Goal: Task Accomplishment & Management: Complete application form

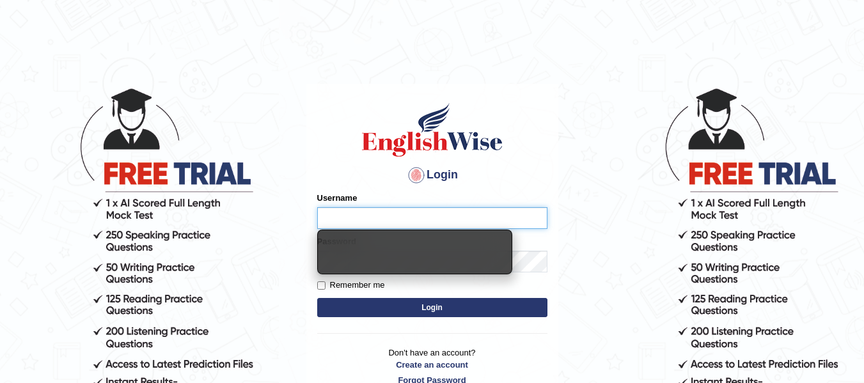
click at [343, 210] on input "Username" at bounding box center [432, 218] width 230 height 22
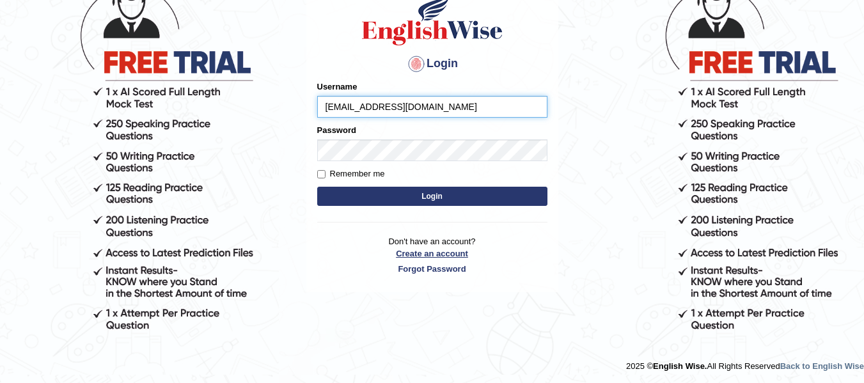
scroll to position [113, 0]
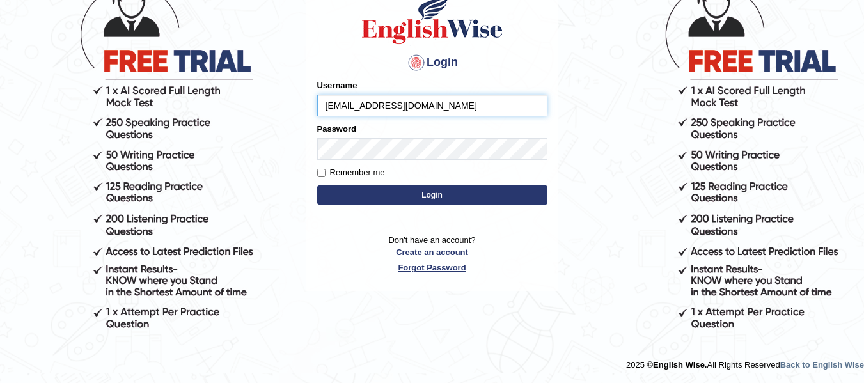
type input "[EMAIL_ADDRESS][DOMAIN_NAME]"
click at [428, 264] on link "Forgot Password" at bounding box center [432, 268] width 230 height 12
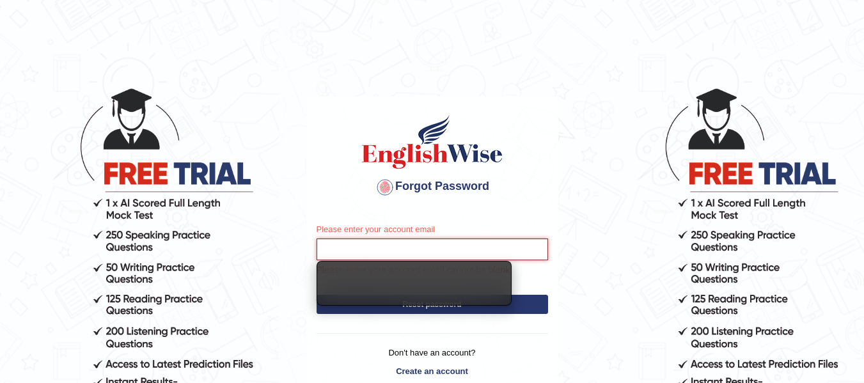
click at [381, 254] on input "Please enter your account email" at bounding box center [433, 250] width 232 height 22
click at [384, 249] on input "Please enter your account email" at bounding box center [433, 250] width 232 height 22
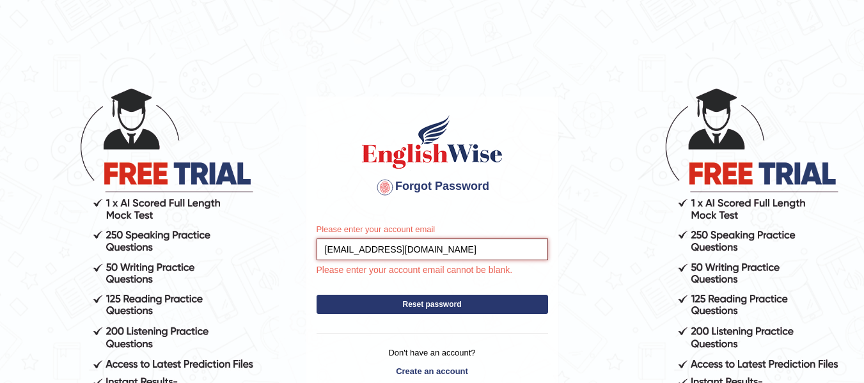
type input "[EMAIL_ADDRESS][DOMAIN_NAME]"
click at [317, 295] on button "Reset password" at bounding box center [433, 304] width 232 height 19
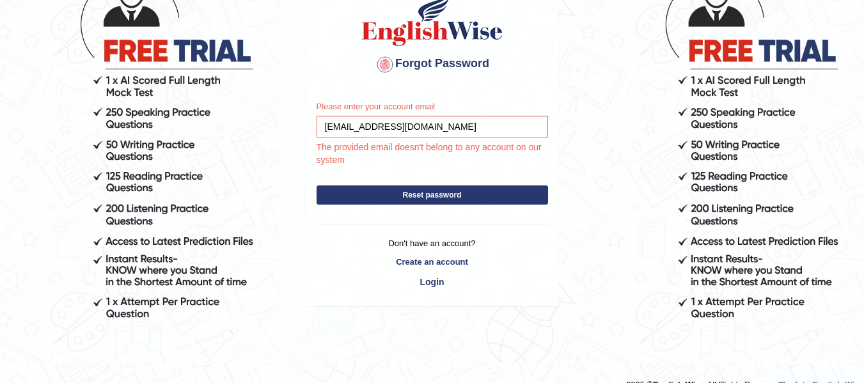
scroll to position [128, 0]
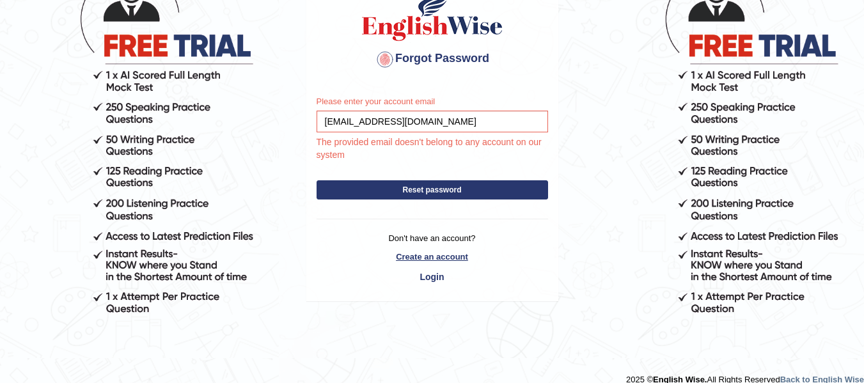
click at [434, 260] on link "Create an account" at bounding box center [433, 257] width 232 height 12
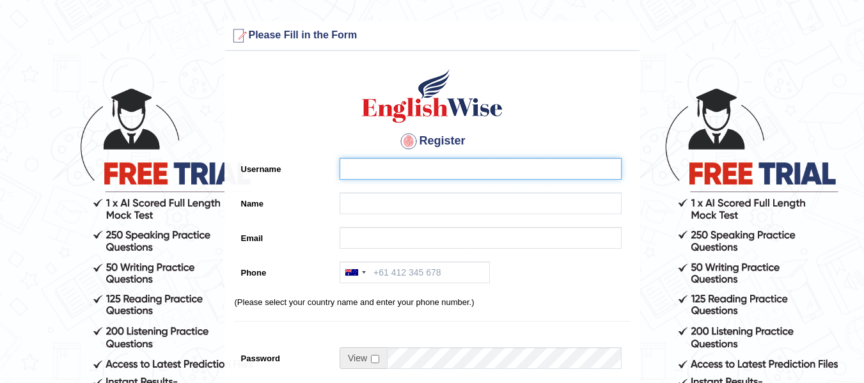
click at [377, 169] on input "Username" at bounding box center [481, 169] width 282 height 22
type input "dhedebima"
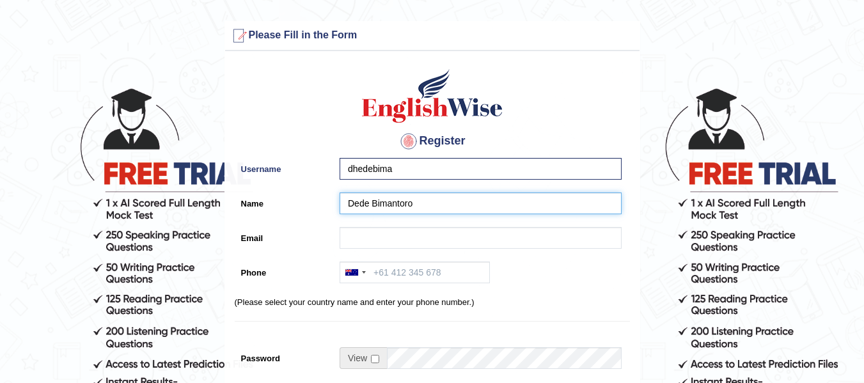
type input "Dede Bimantoro"
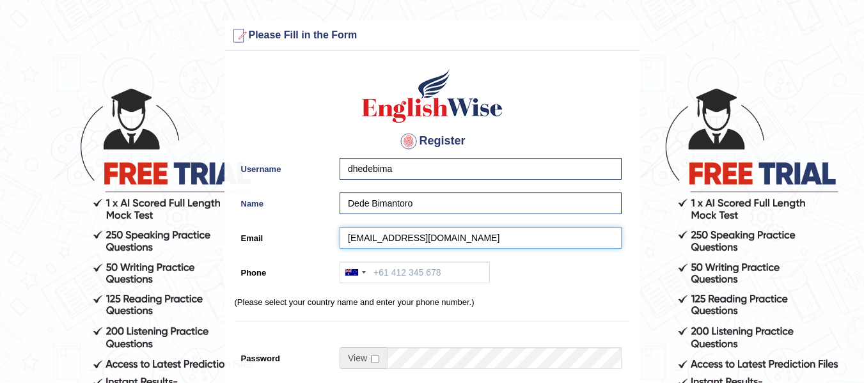
type input "dhedebimantoro@gmail.com"
click at [391, 274] on input "Phone" at bounding box center [415, 273] width 150 height 22
type input "+61419473085"
click at [533, 289] on div "Australia +61 India (भारत) +91 New Zealand +64 United States +1 Canada +1 Unite…" at bounding box center [477, 276] width 288 height 28
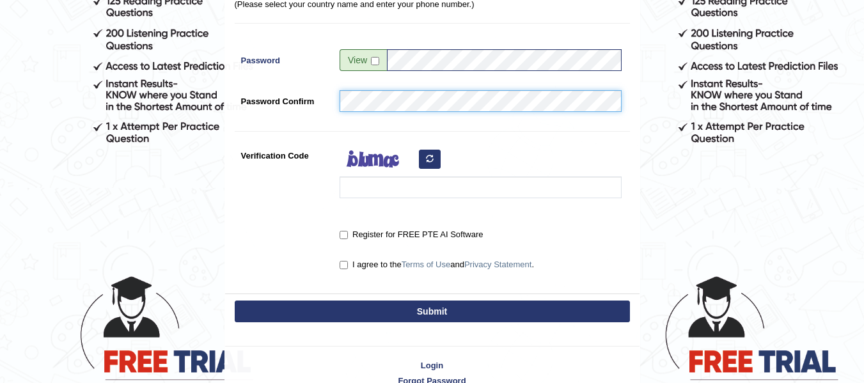
scroll to position [320, 0]
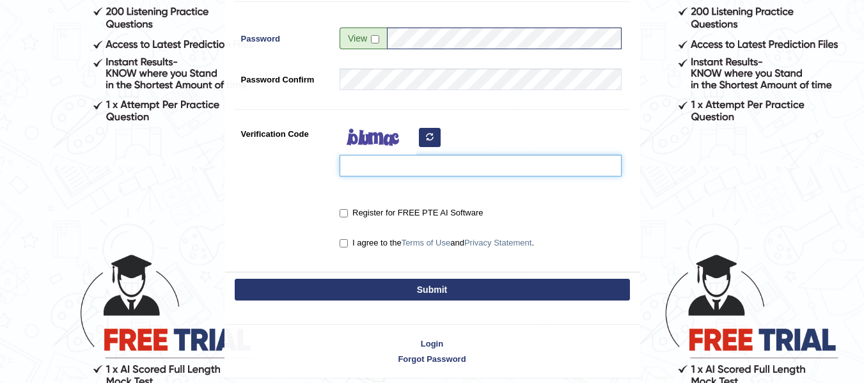
click at [372, 167] on input "Verification Code" at bounding box center [481, 166] width 282 height 22
type input "xutqza"
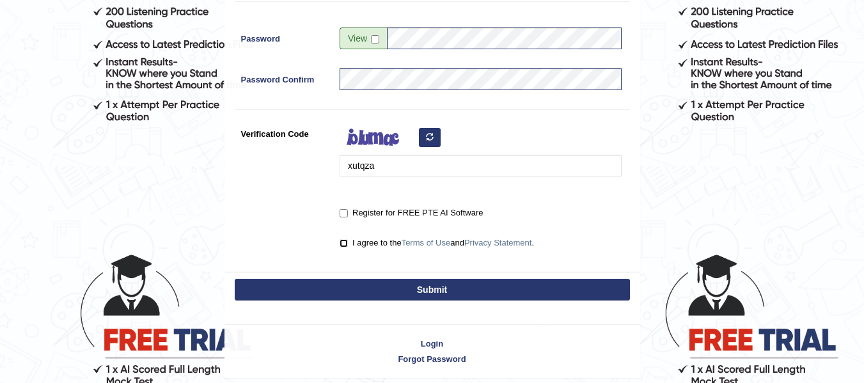
click at [343, 246] on input "I agree to the Terms of Use and Privacy Statement ." at bounding box center [344, 243] width 8 height 8
checkbox input "true"
click at [388, 285] on button "Submit" at bounding box center [432, 290] width 395 height 22
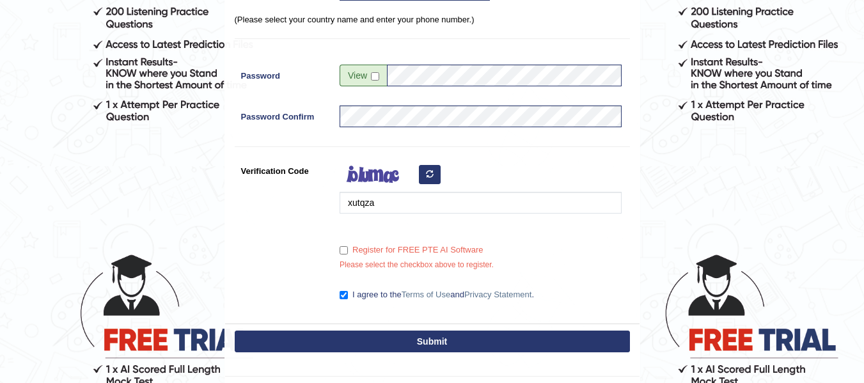
scroll to position [357, 0]
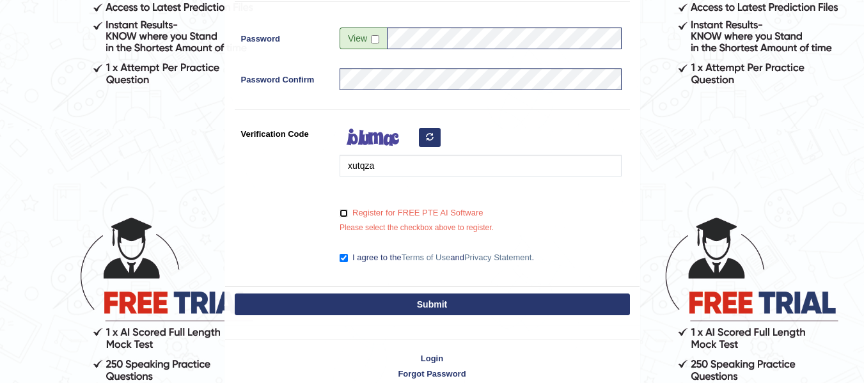
click at [346, 211] on input "Register for FREE PTE AI Software" at bounding box center [344, 213] width 8 height 8
checkbox input "true"
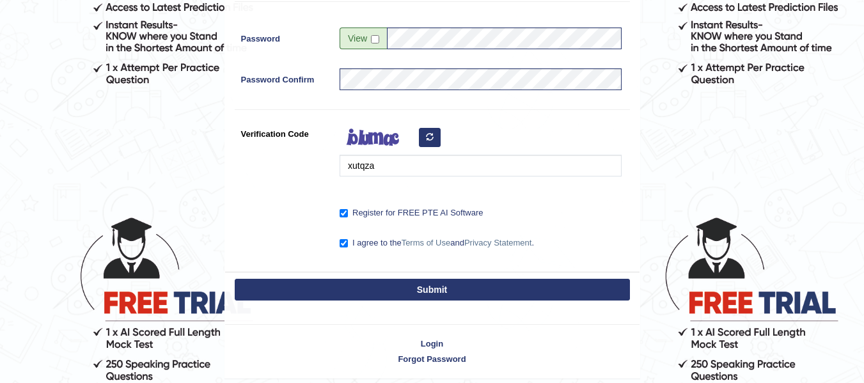
click at [393, 289] on button "Submit" at bounding box center [432, 290] width 395 height 22
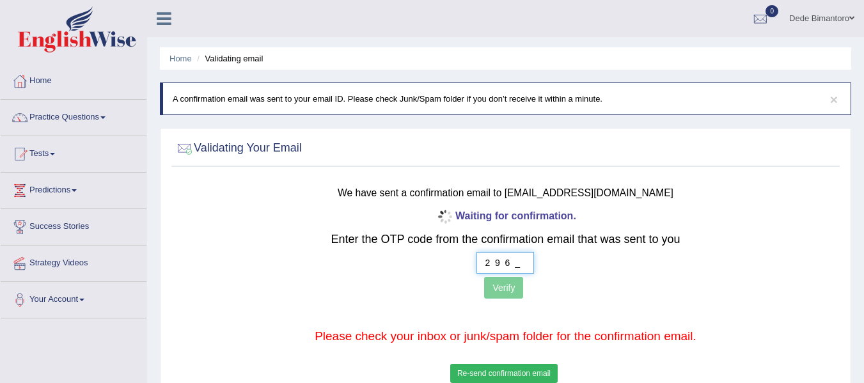
type input "2 9 6 1"
click at [504, 289] on button "Verify" at bounding box center [503, 288] width 39 height 22
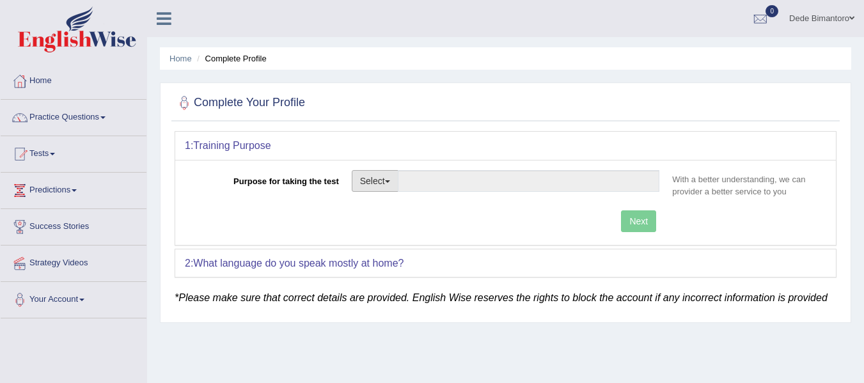
click at [389, 184] on button "Select" at bounding box center [375, 181] width 47 height 22
click at [406, 222] on link "Permanent Residency" at bounding box center [409, 225] width 114 height 17
type input "Permanent Residency"
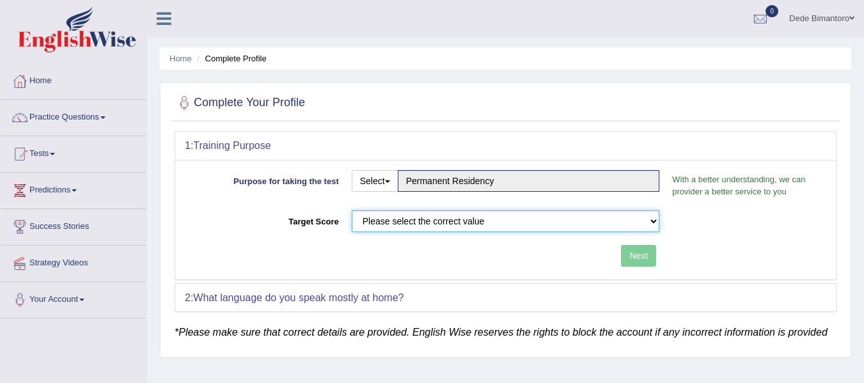
click at [432, 221] on select "Please select the correct value 50 (6 bands) 58 (6.5 bands) 65 (7 bands) 79 (8 …" at bounding box center [506, 221] width 308 height 22
select select "79"
click at [352, 210] on select "Please select the correct value 50 (6 bands) 58 (6.5 bands) 65 (7 bands) 79 (8 …" at bounding box center [506, 221] width 308 height 22
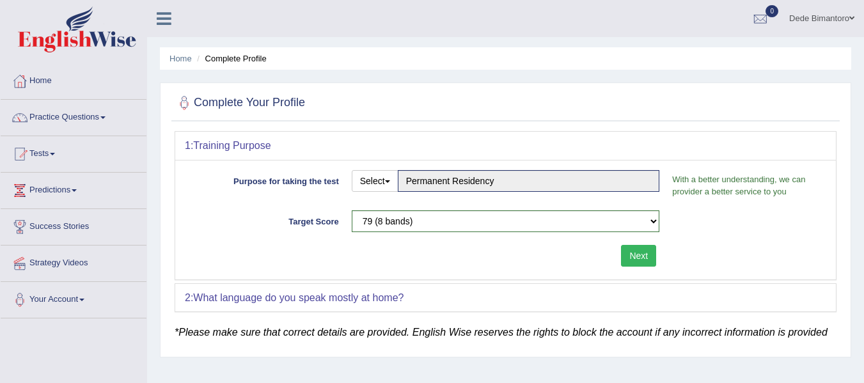
click at [643, 256] on button "Next" at bounding box center [638, 256] width 35 height 22
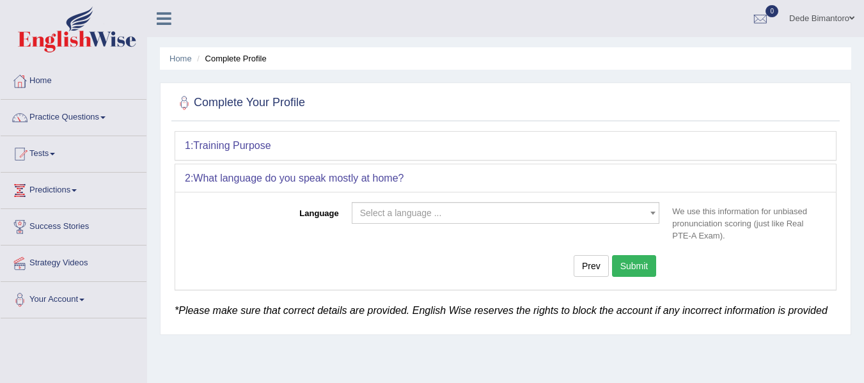
click at [429, 211] on span "Select a language ..." at bounding box center [401, 213] width 82 height 10
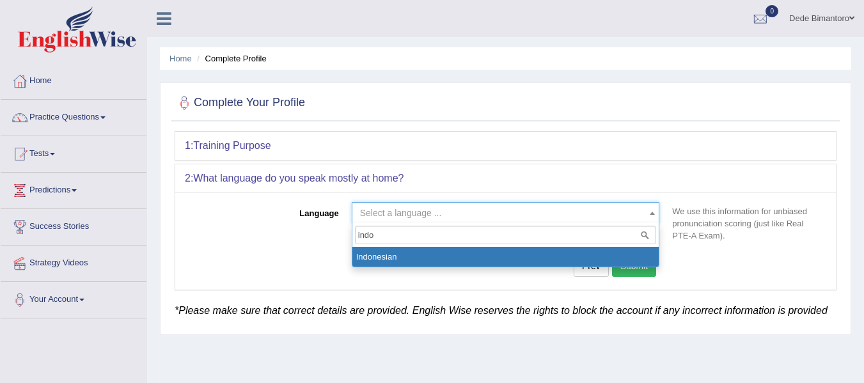
type input "indo"
select select "Indonesian"
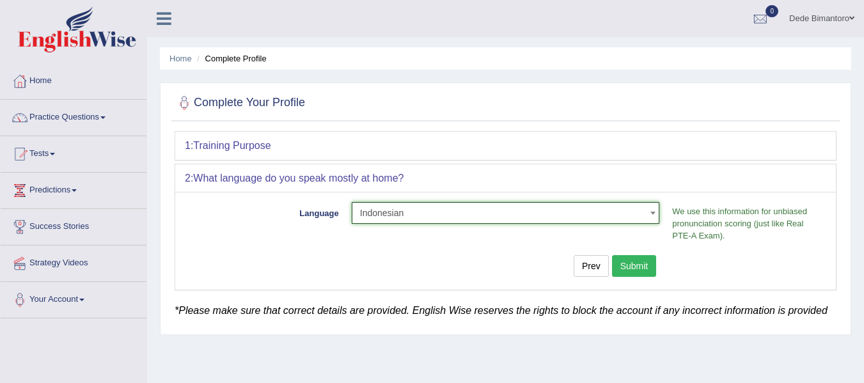
click at [639, 268] on button "Submit" at bounding box center [634, 266] width 45 height 22
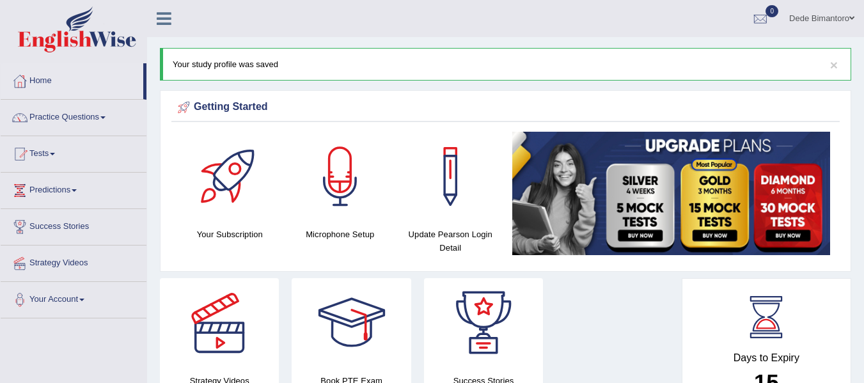
click at [340, 170] on div at bounding box center [340, 177] width 90 height 90
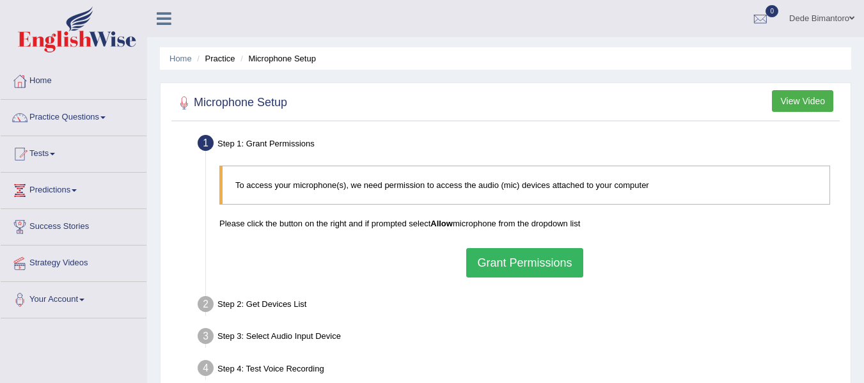
click at [532, 269] on button "Grant Permissions" at bounding box center [524, 262] width 116 height 29
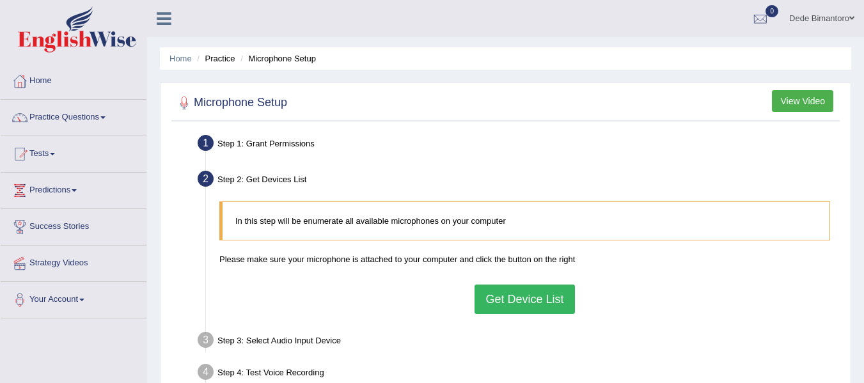
click at [532, 298] on button "Get Device List" at bounding box center [525, 299] width 100 height 29
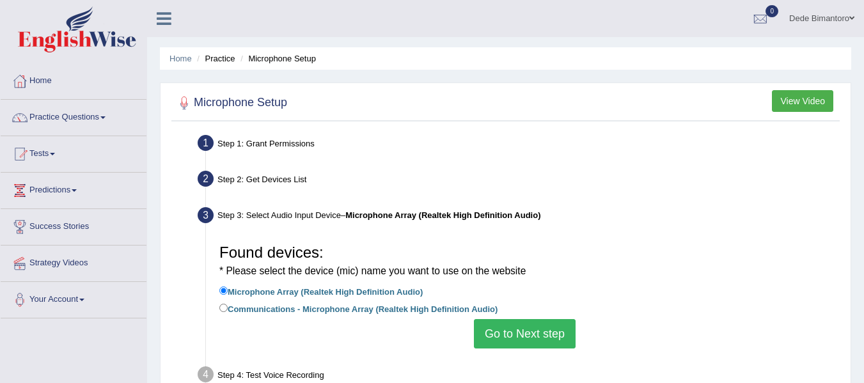
click at [546, 324] on button "Go to Next step" at bounding box center [525, 333] width 102 height 29
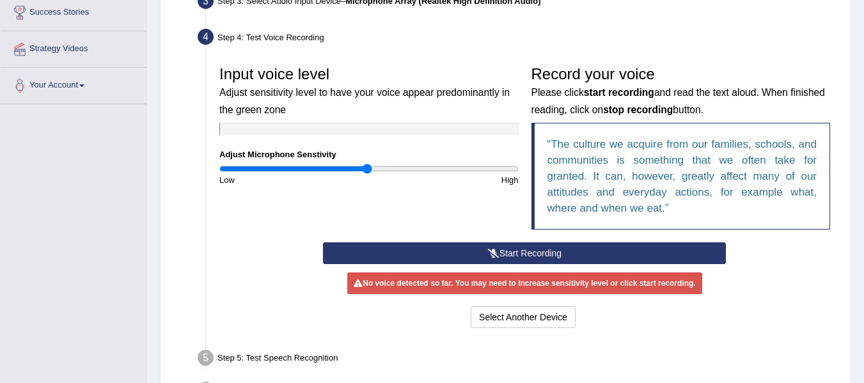
scroll to position [192, 0]
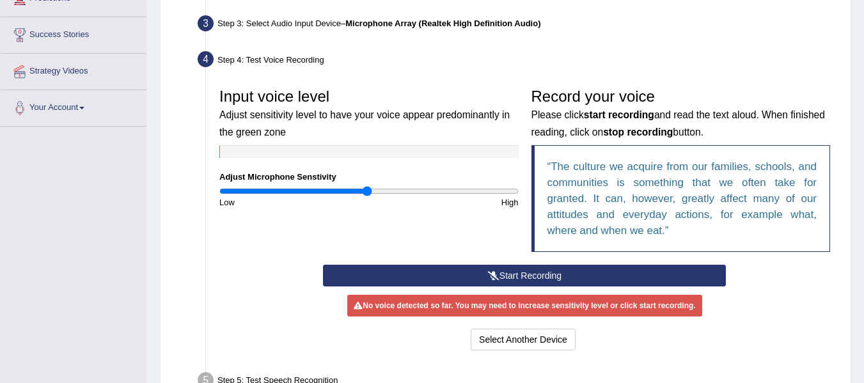
click at [563, 274] on button "Start Recording" at bounding box center [524, 276] width 403 height 22
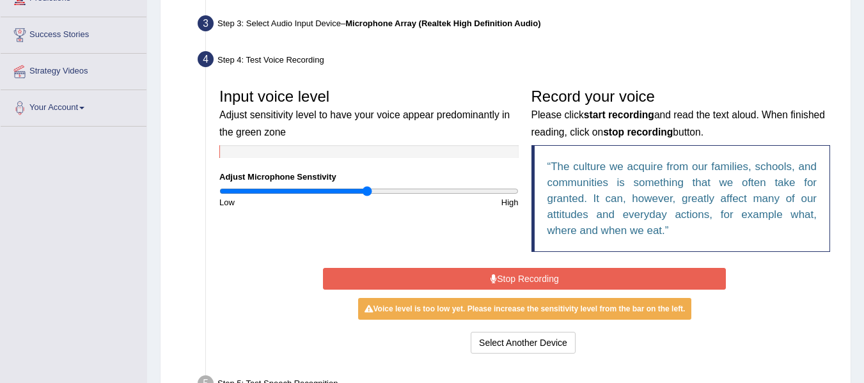
click at [560, 283] on button "Stop Recording" at bounding box center [524, 279] width 403 height 22
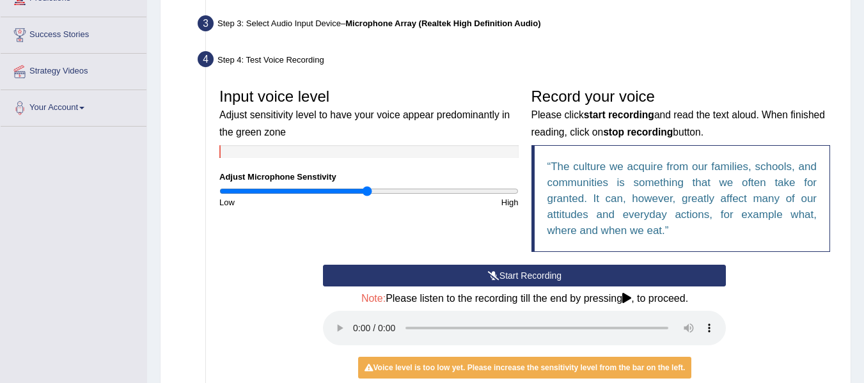
click at [739, 312] on div "Start Recording Stop Recording Note: Please listen to the recording till the en…" at bounding box center [525, 340] width 624 height 151
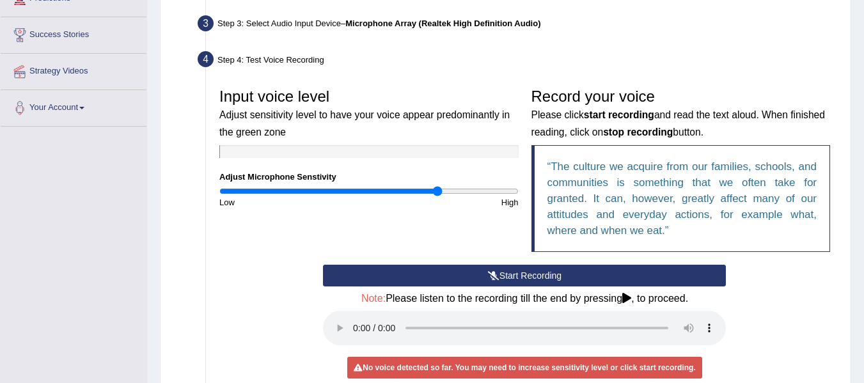
drag, startPoint x: 369, startPoint y: 191, endPoint x: 436, endPoint y: 181, distance: 67.9
type input "1.48"
click at [436, 186] on input "range" at bounding box center [368, 191] width 299 height 10
click at [497, 278] on icon at bounding box center [494, 275] width 12 height 9
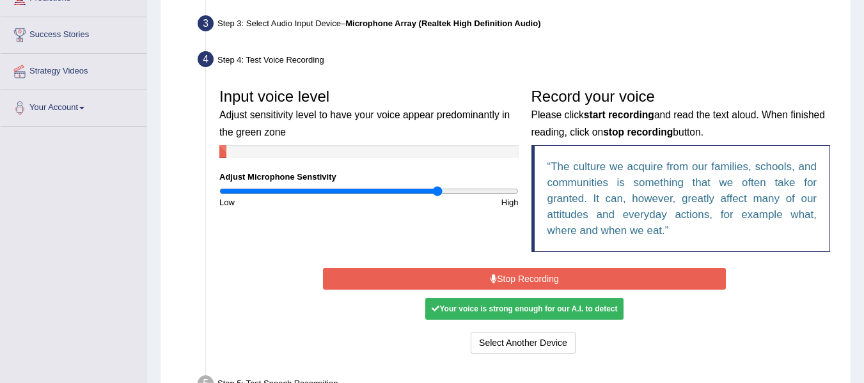
click at [497, 279] on button "Stop Recording" at bounding box center [524, 279] width 403 height 22
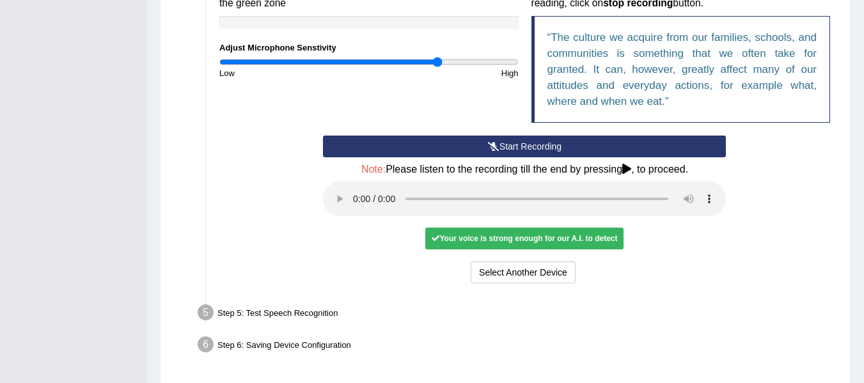
scroll to position [364, 0]
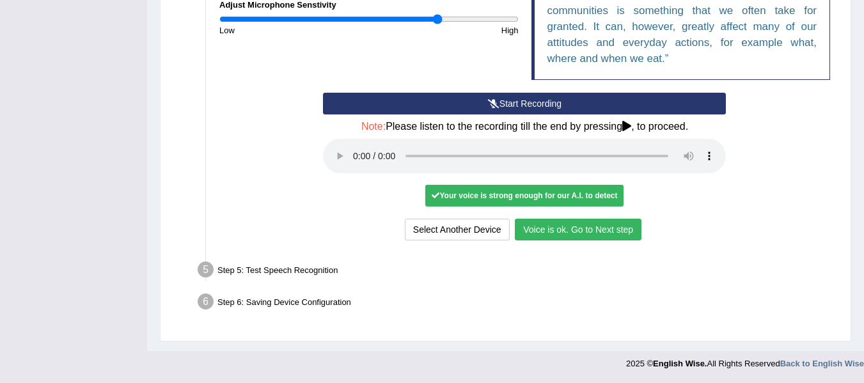
click at [563, 237] on button "Voice is ok. Go to Next step" at bounding box center [578, 230] width 127 height 22
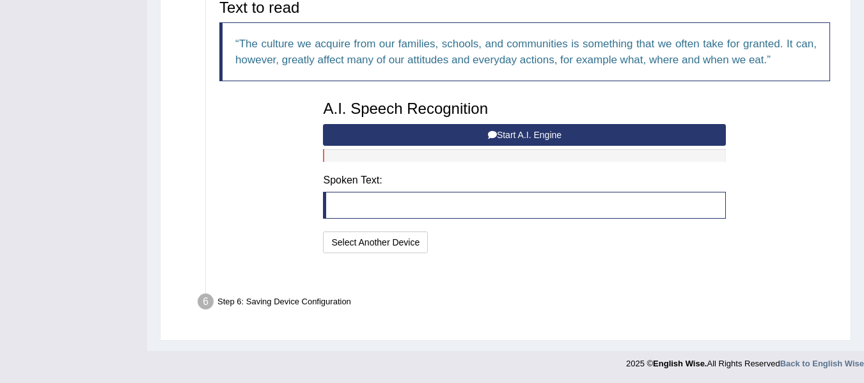
scroll to position [298, 0]
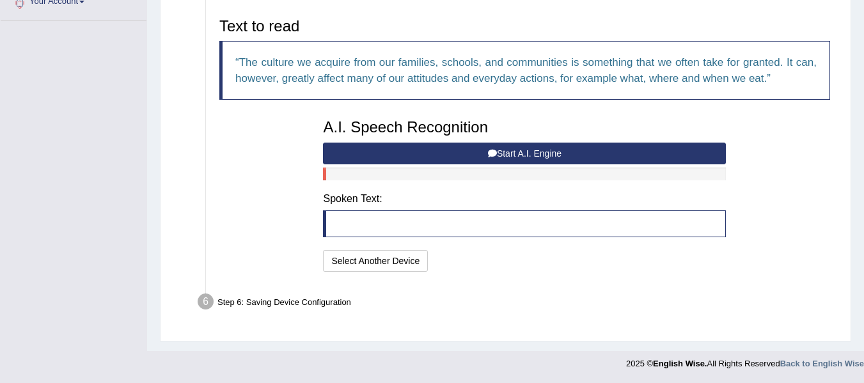
click at [523, 229] on blockquote at bounding box center [524, 223] width 403 height 27
click at [492, 149] on icon at bounding box center [492, 153] width 9 height 9
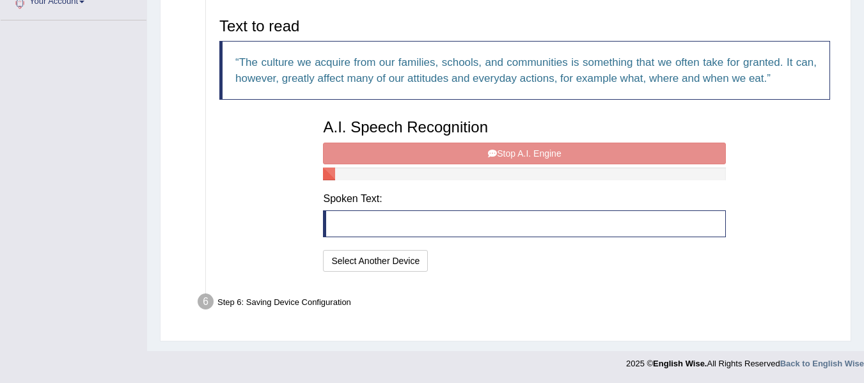
click at [492, 149] on div "A.I. Speech Recognition Start A.I. Engine Stop A.I. Engine Note: Please listen …" at bounding box center [525, 194] width 416 height 162
click at [515, 153] on div "A.I. Speech Recognition Start A.I. Engine Stop A.I. Engine Note: Please listen …" at bounding box center [525, 194] width 416 height 162
click at [494, 159] on div "A.I. Speech Recognition Start A.I. Engine Stop A.I. Engine Note: Please listen …" at bounding box center [525, 194] width 416 height 162
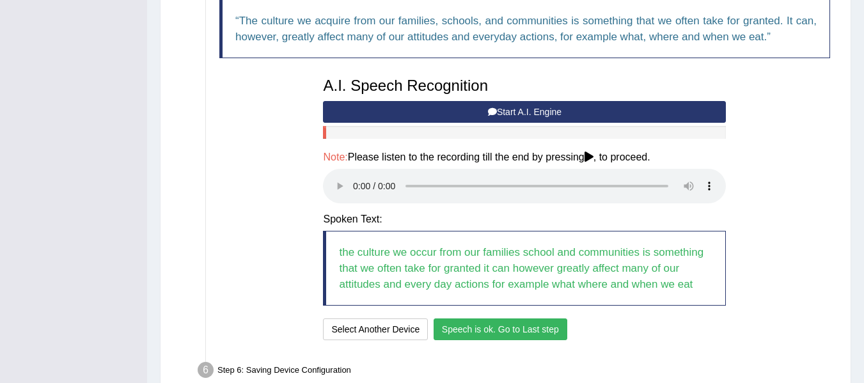
scroll to position [362, 0]
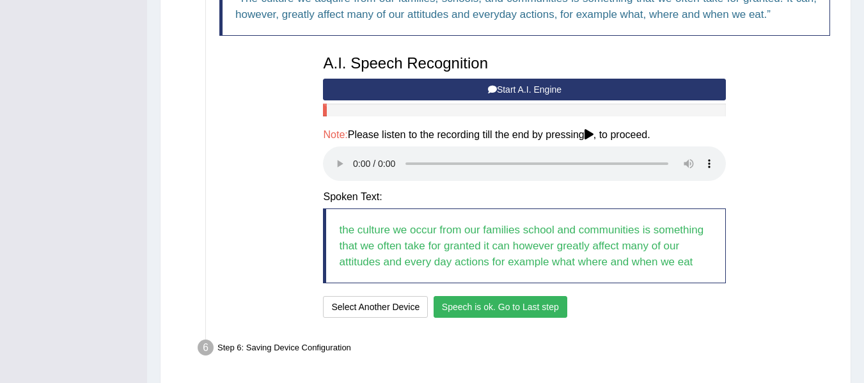
click at [482, 306] on button "Speech is ok. Go to Last step" at bounding box center [501, 307] width 134 height 22
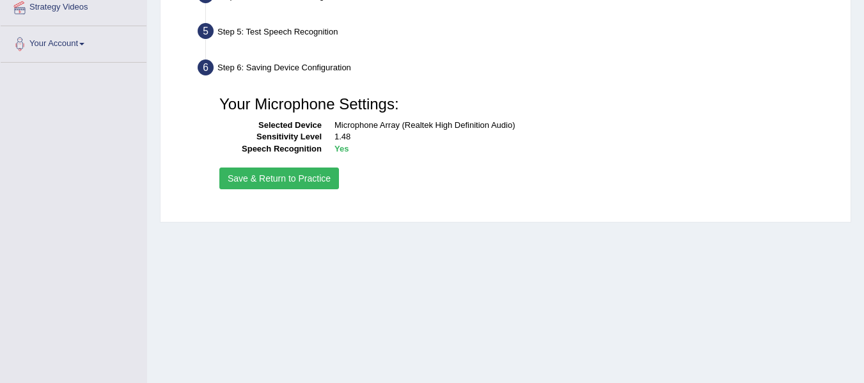
scroll to position [224, 0]
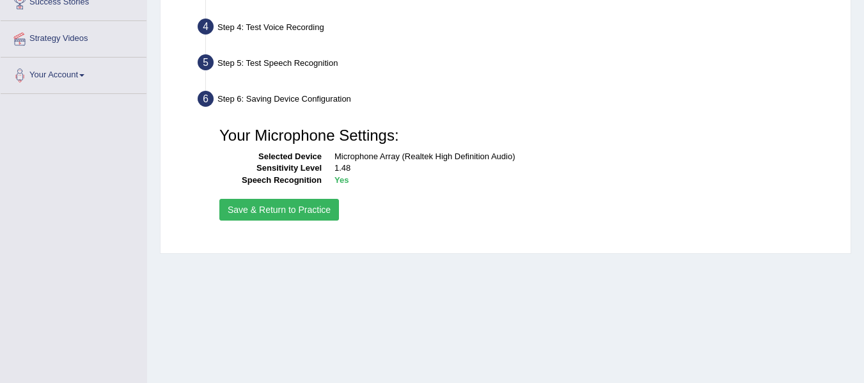
click at [315, 212] on button "Save & Return to Practice" at bounding box center [279, 210] width 120 height 22
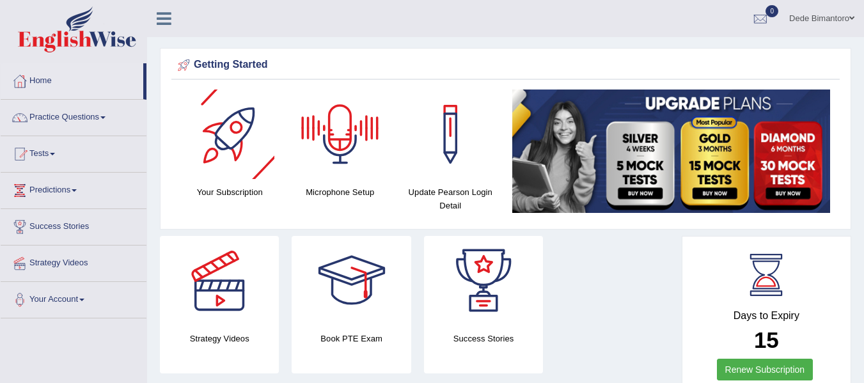
click at [329, 132] on div at bounding box center [340, 135] width 90 height 90
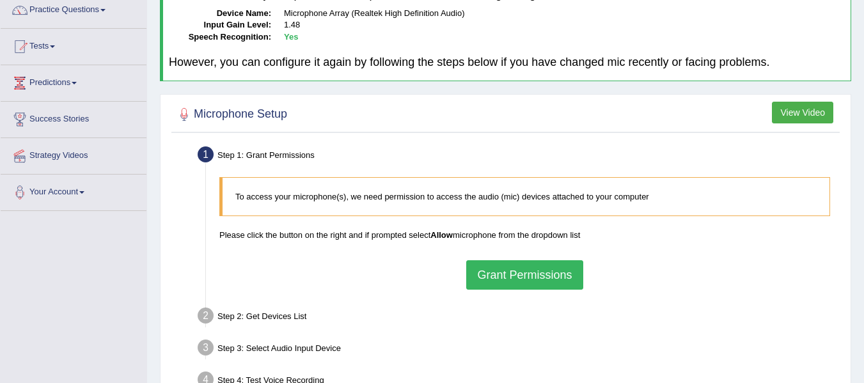
scroll to position [128, 0]
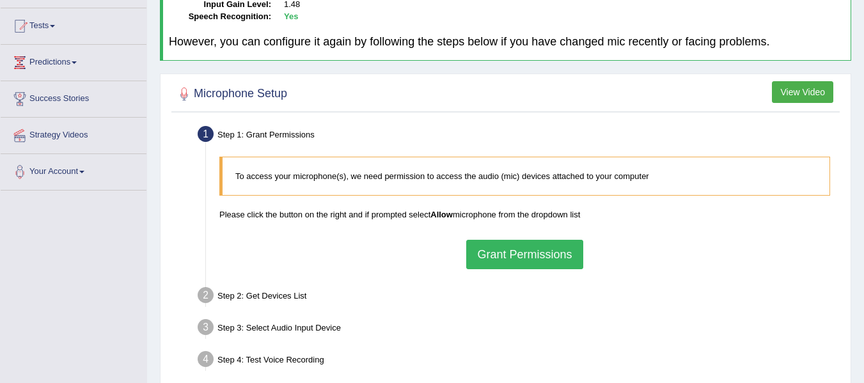
click at [811, 97] on button "View Video" at bounding box center [802, 92] width 61 height 22
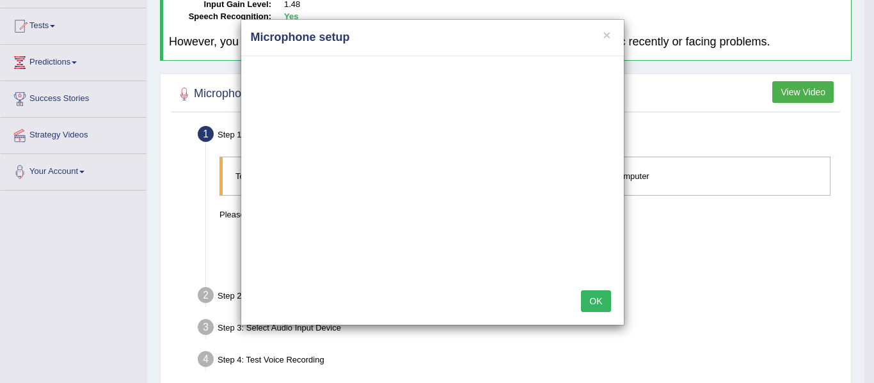
click at [602, 36] on h4 "Microphone setup" at bounding box center [432, 37] width 363 height 17
click at [604, 35] on button "×" at bounding box center [607, 34] width 8 height 13
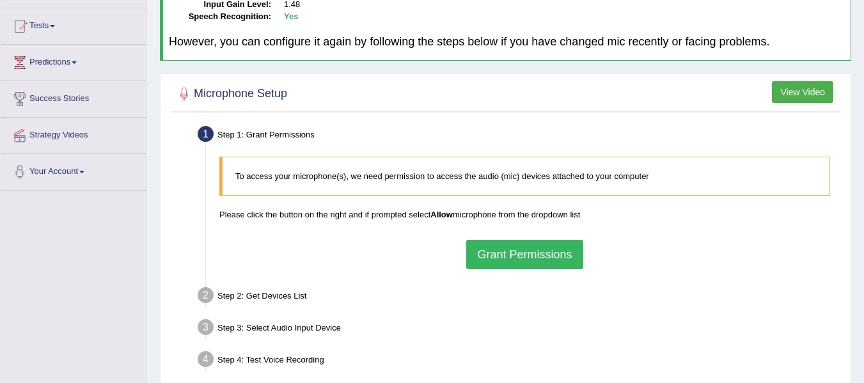
click at [523, 253] on button "Grant Permissions" at bounding box center [524, 254] width 116 height 29
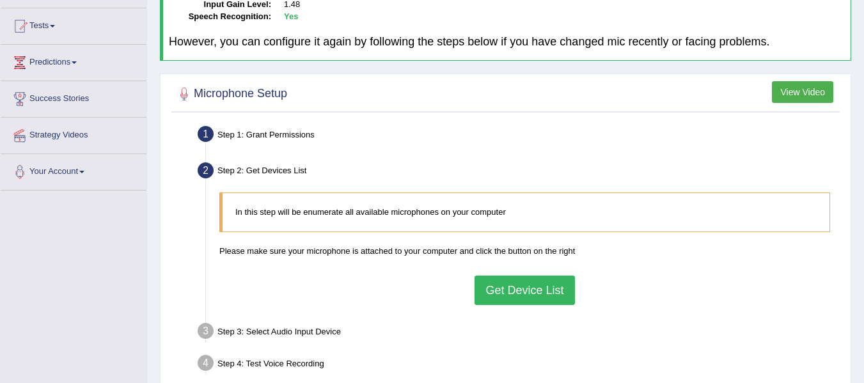
click at [517, 283] on button "Get Device List" at bounding box center [525, 290] width 100 height 29
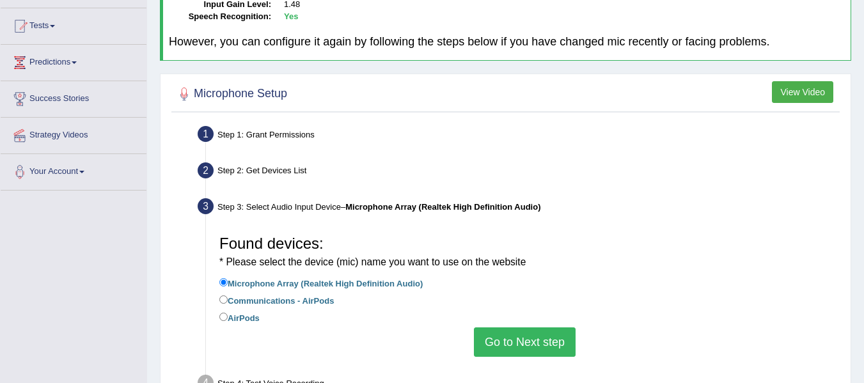
click at [291, 298] on label "Communications - AirPods" at bounding box center [276, 300] width 114 height 14
click at [228, 298] on input "Communications - AirPods" at bounding box center [223, 299] width 8 height 8
radio input "true"
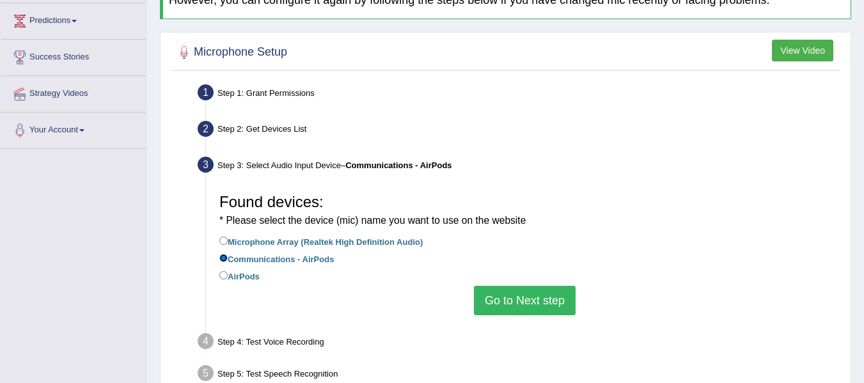
scroll to position [192, 0]
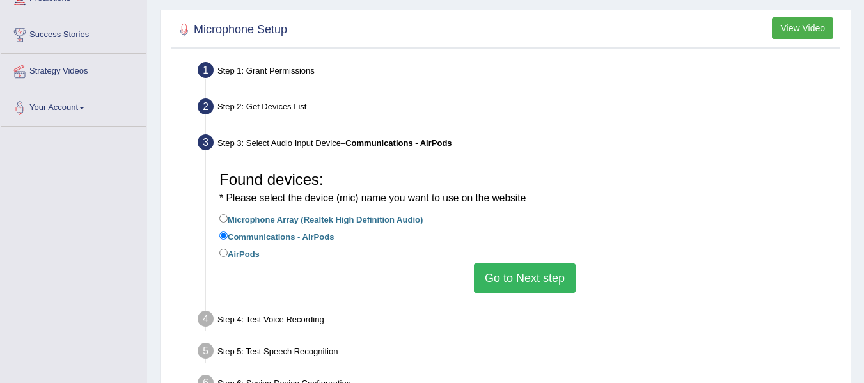
click at [500, 279] on button "Go to Next step" at bounding box center [525, 278] width 102 height 29
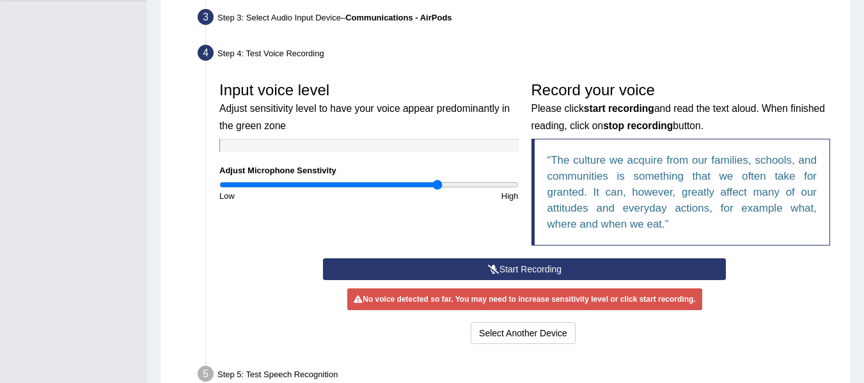
scroll to position [320, 0]
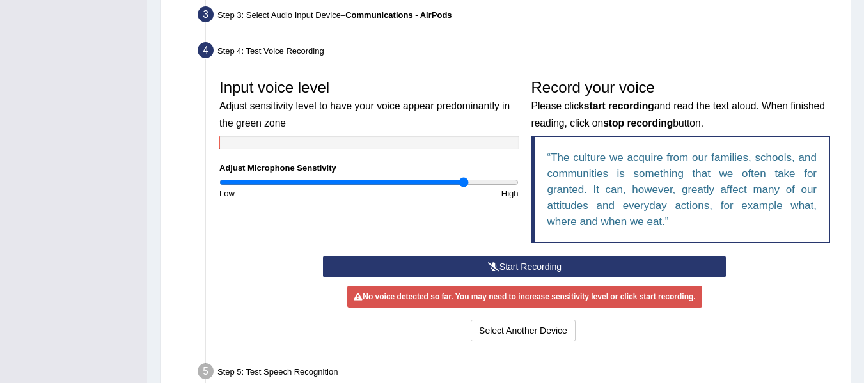
click at [463, 180] on input "range" at bounding box center [368, 182] width 299 height 10
click at [474, 178] on input "range" at bounding box center [368, 182] width 299 height 10
drag, startPoint x: 474, startPoint y: 178, endPoint x: 496, endPoint y: 178, distance: 21.7
click at [496, 178] on input "range" at bounding box center [368, 182] width 299 height 10
click at [466, 265] on button "Start Recording" at bounding box center [524, 267] width 403 height 22
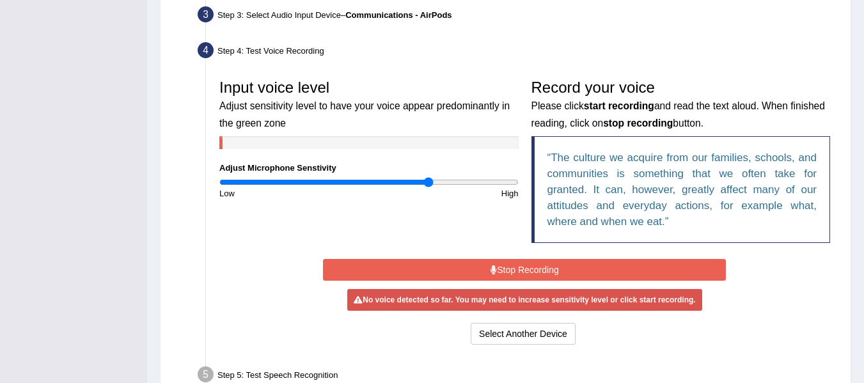
drag, startPoint x: 462, startPoint y: 183, endPoint x: 429, endPoint y: 193, distance: 34.8
click at [429, 187] on input "range" at bounding box center [368, 182] width 299 height 10
click at [487, 267] on button "Stop Recording" at bounding box center [524, 270] width 403 height 22
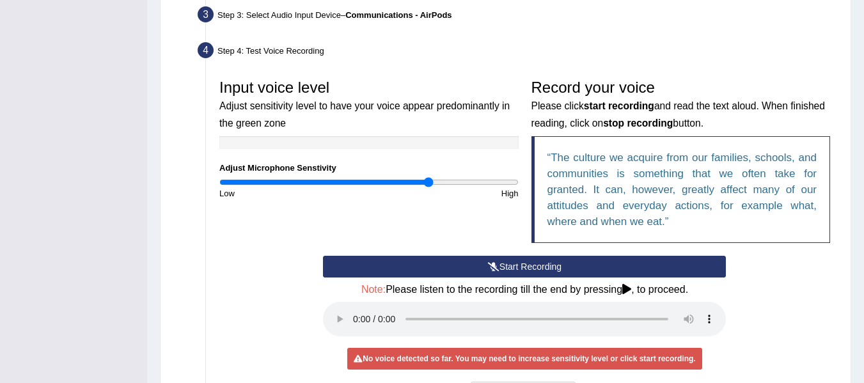
click at [457, 267] on button "Start Recording" at bounding box center [524, 267] width 403 height 22
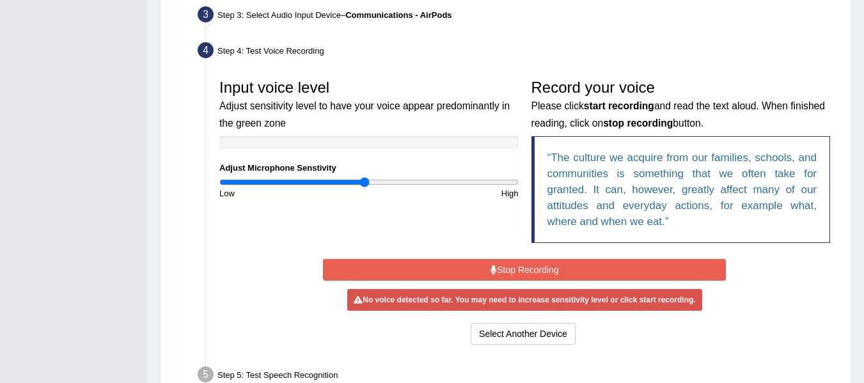
type input "0.98"
click at [365, 181] on input "range" at bounding box center [368, 182] width 299 height 10
click at [437, 264] on button "Stop Recording" at bounding box center [524, 270] width 403 height 22
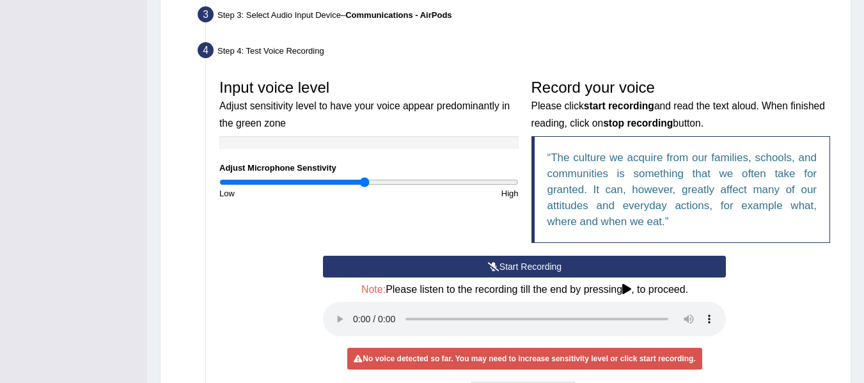
click at [425, 275] on button "Start Recording" at bounding box center [524, 267] width 403 height 22
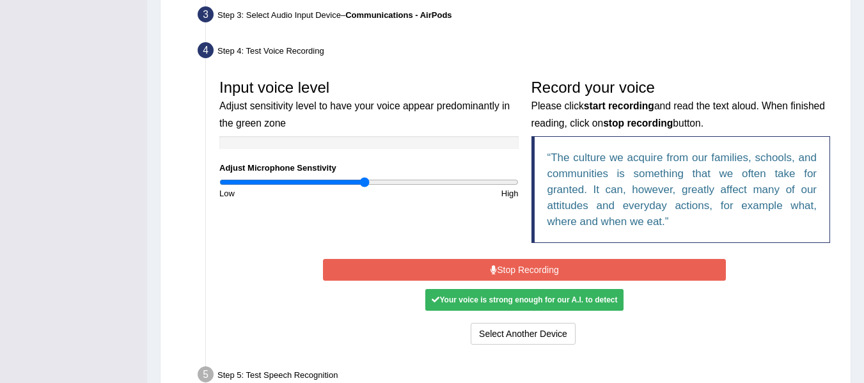
click at [425, 275] on button "Stop Recording" at bounding box center [524, 270] width 403 height 22
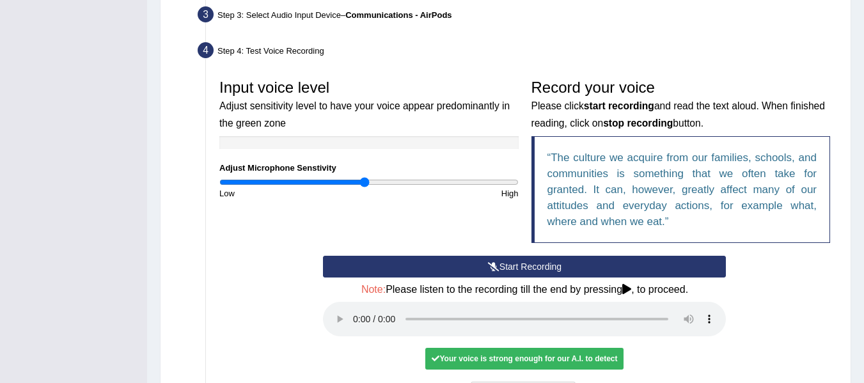
click at [629, 287] on icon at bounding box center [626, 289] width 9 height 10
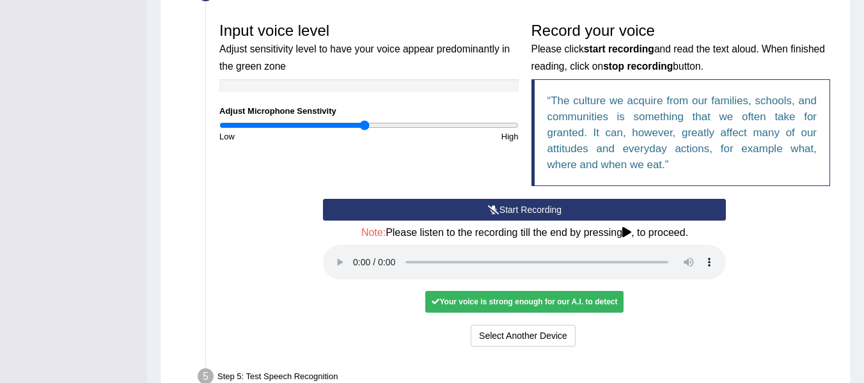
scroll to position [484, 0]
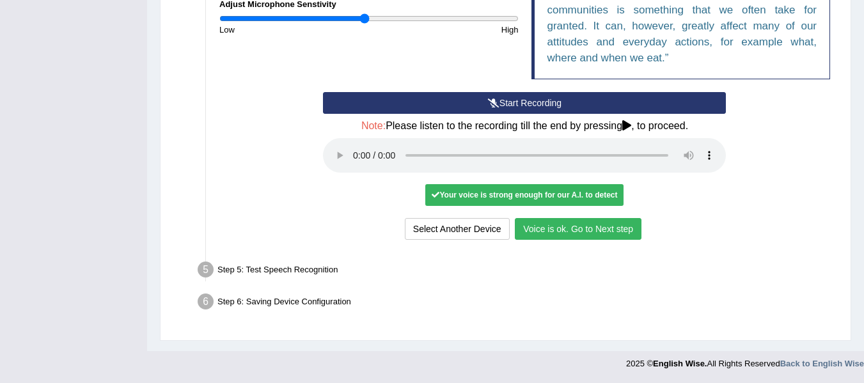
click at [547, 220] on button "Voice is ok. Go to Next step" at bounding box center [578, 229] width 127 height 22
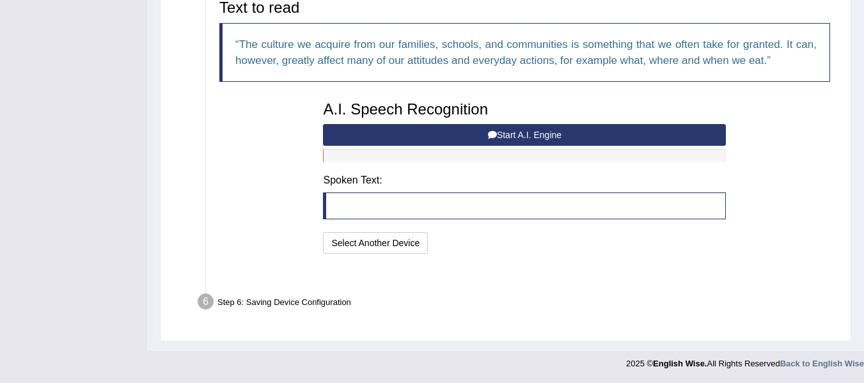
scroll to position [417, 0]
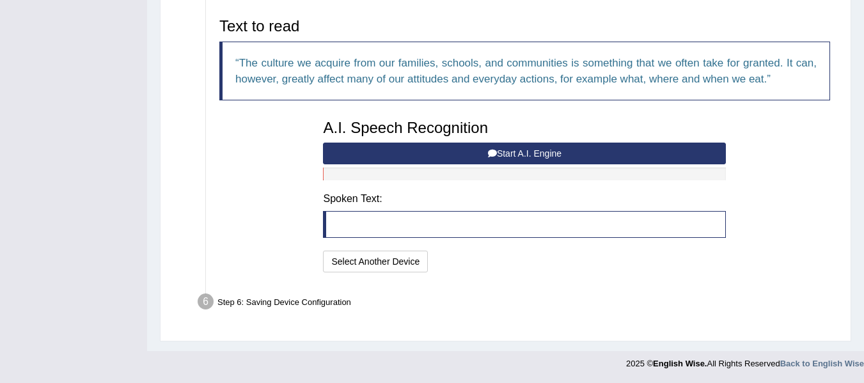
click at [510, 154] on button "Start A.I. Engine" at bounding box center [524, 154] width 403 height 22
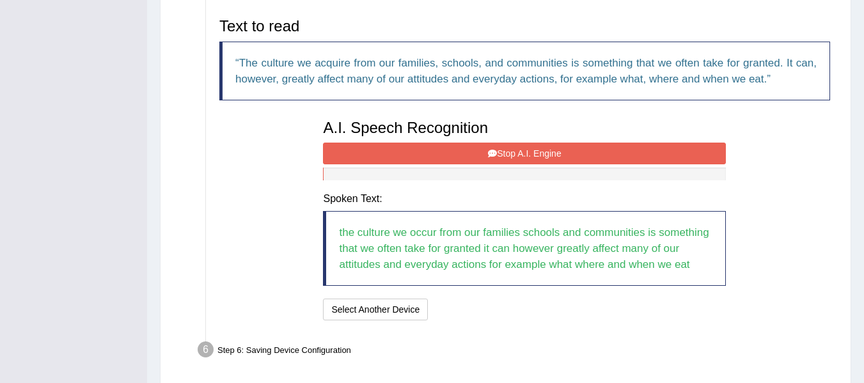
click at [510, 154] on button "Stop A.I. Engine" at bounding box center [524, 154] width 403 height 22
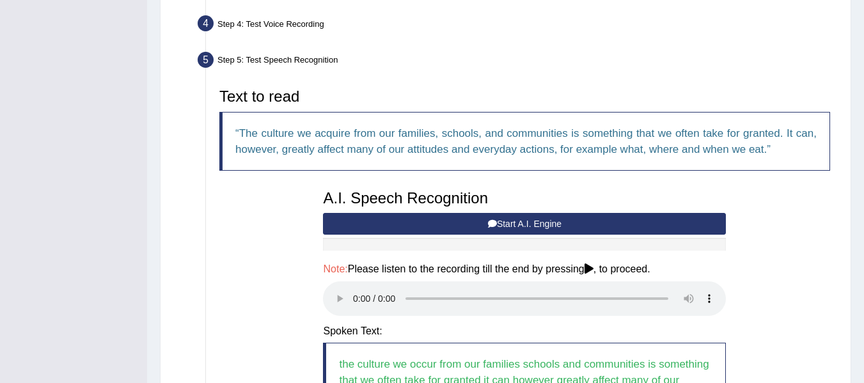
scroll to position [335, 0]
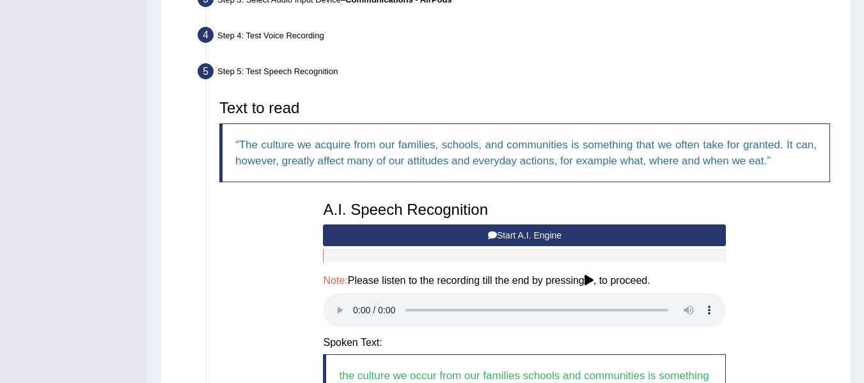
click at [377, 229] on button "Start A.I. Engine" at bounding box center [524, 235] width 403 height 22
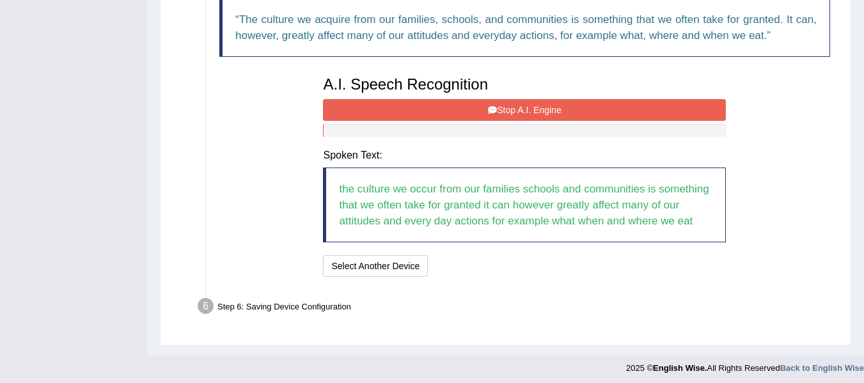
scroll to position [463, 0]
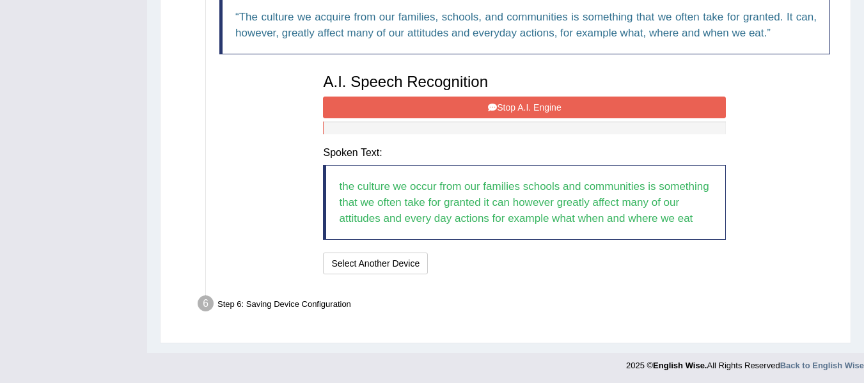
click at [488, 110] on icon at bounding box center [492, 107] width 9 height 9
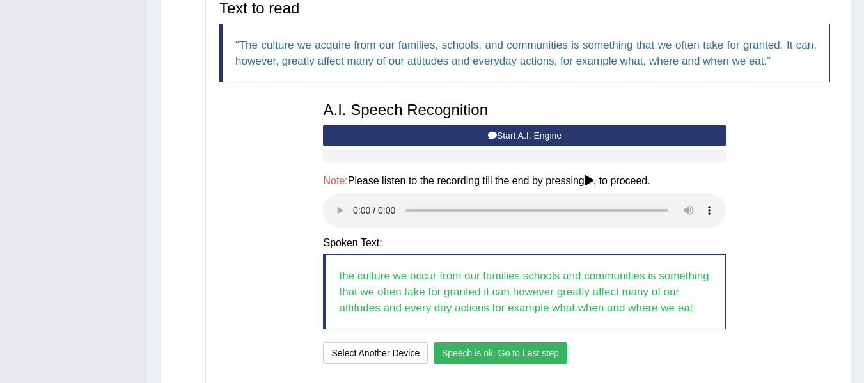
scroll to position [527, 0]
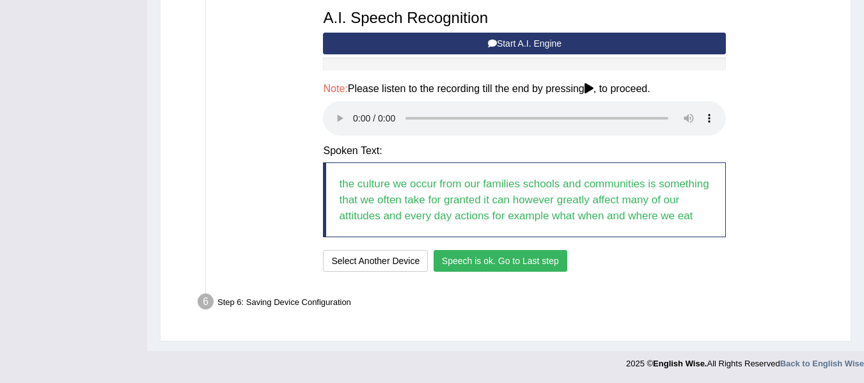
click at [462, 255] on button "Speech is ok. Go to Last step" at bounding box center [501, 261] width 134 height 22
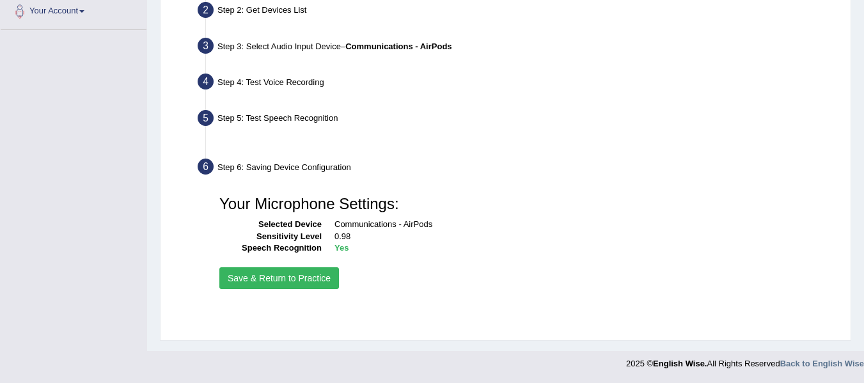
scroll to position [288, 0]
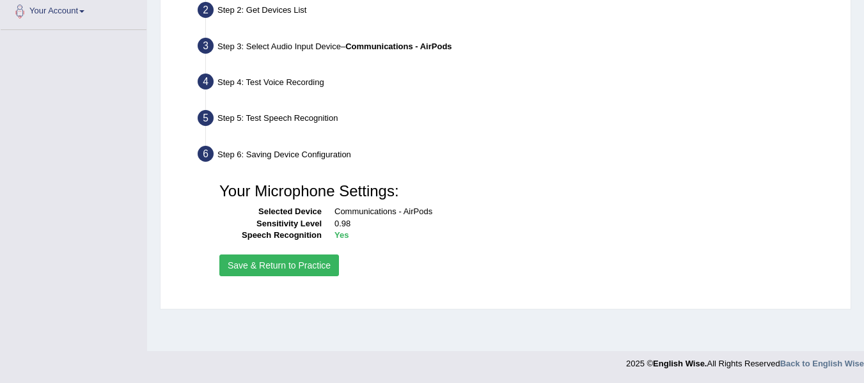
click at [321, 273] on button "Save & Return to Practice" at bounding box center [279, 266] width 120 height 22
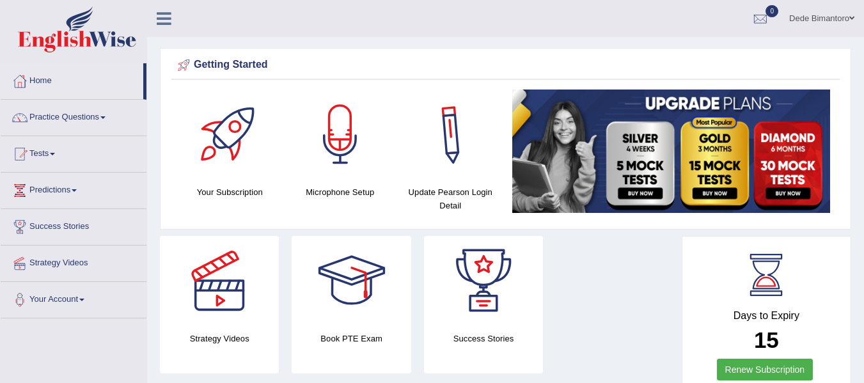
click at [459, 168] on div at bounding box center [451, 135] width 90 height 90
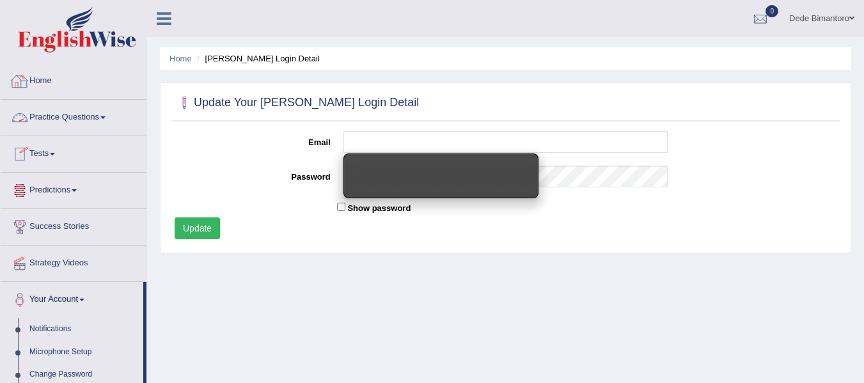
click at [45, 88] on link "Home" at bounding box center [74, 79] width 146 height 32
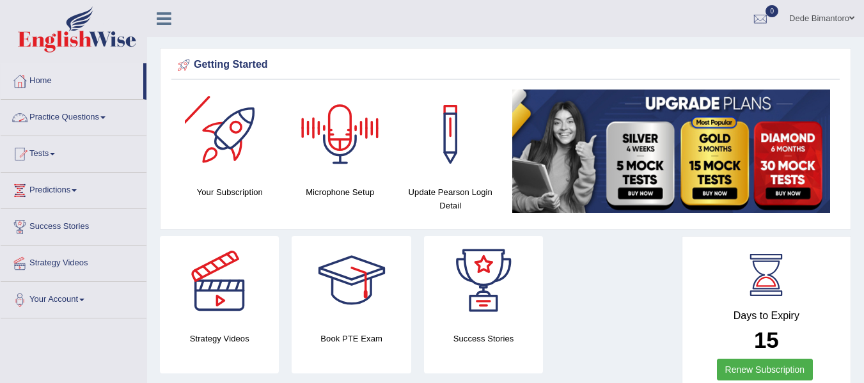
click at [104, 118] on link "Practice Questions" at bounding box center [74, 116] width 146 height 32
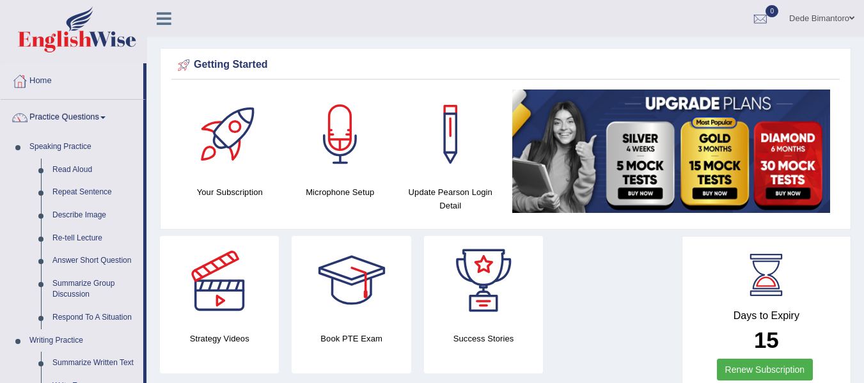
click at [106, 117] on span at bounding box center [102, 117] width 5 height 3
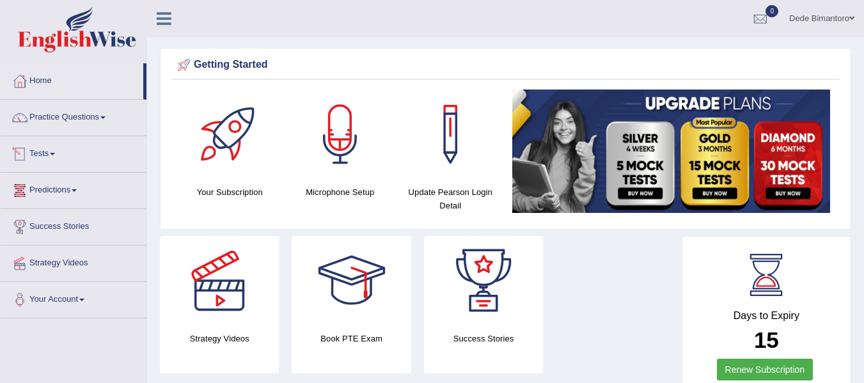
click at [54, 155] on span at bounding box center [52, 154] width 5 height 3
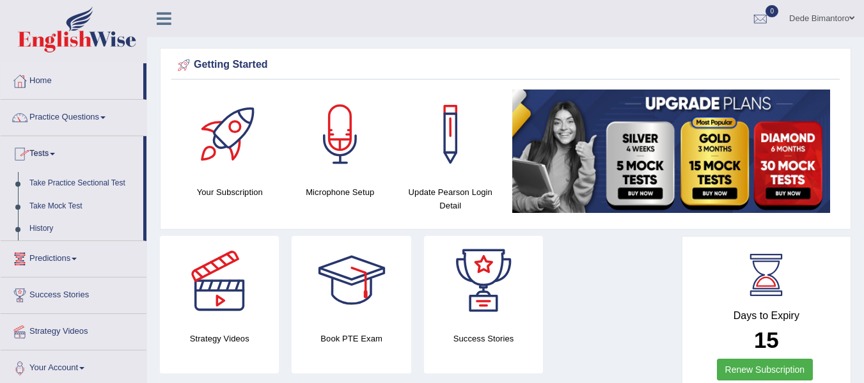
click at [54, 155] on span at bounding box center [52, 154] width 5 height 3
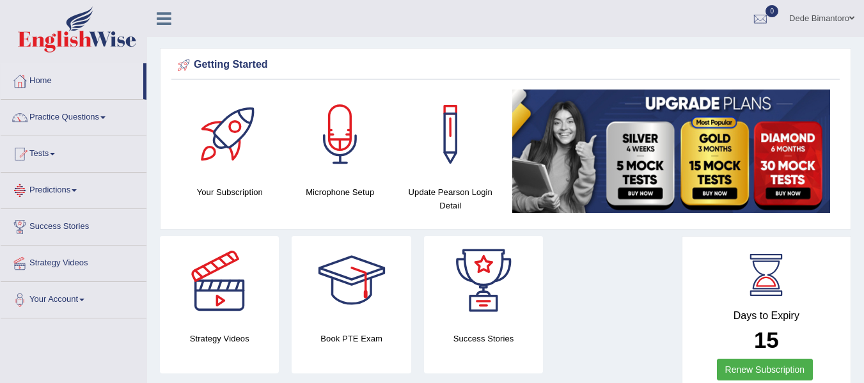
click at [76, 194] on link "Predictions" at bounding box center [74, 189] width 146 height 32
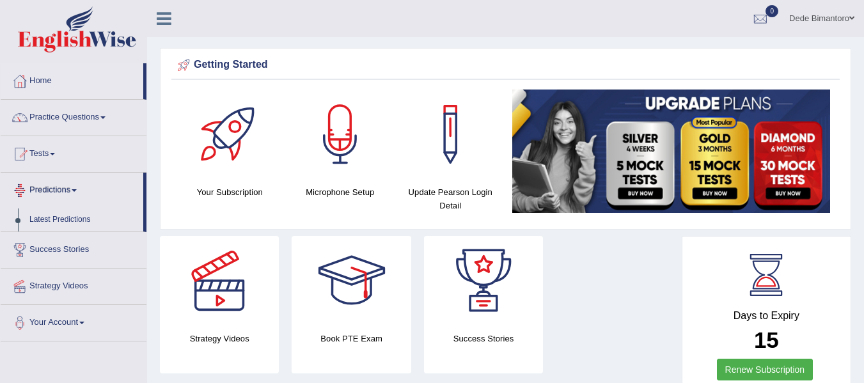
click at [77, 191] on span at bounding box center [74, 190] width 5 height 3
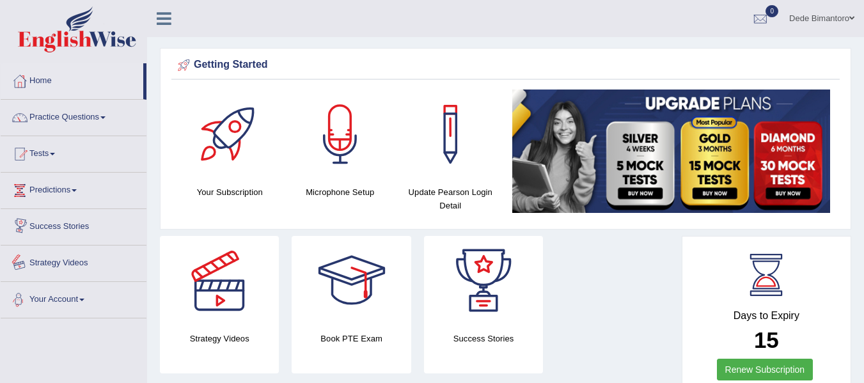
click at [81, 294] on link "Your Account" at bounding box center [74, 298] width 146 height 32
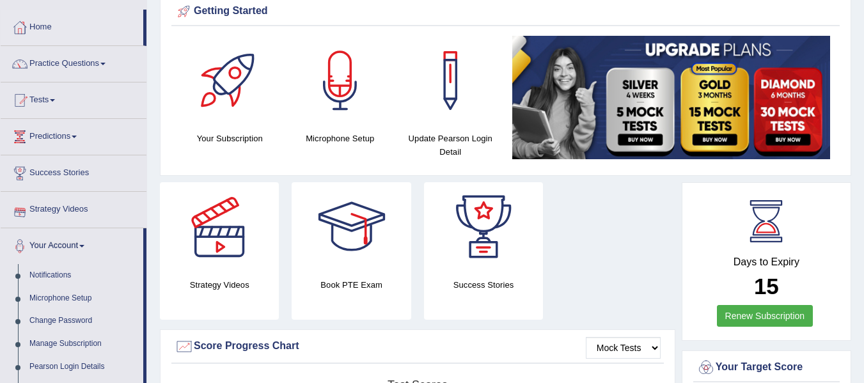
scroll to position [192, 0]
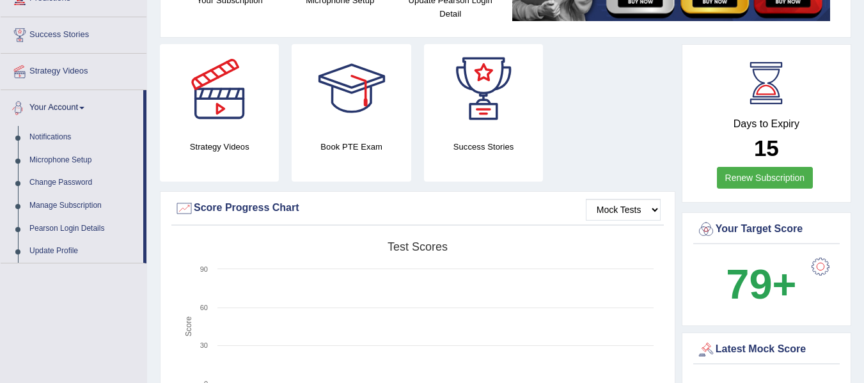
click at [86, 103] on link "Your Account" at bounding box center [72, 106] width 143 height 32
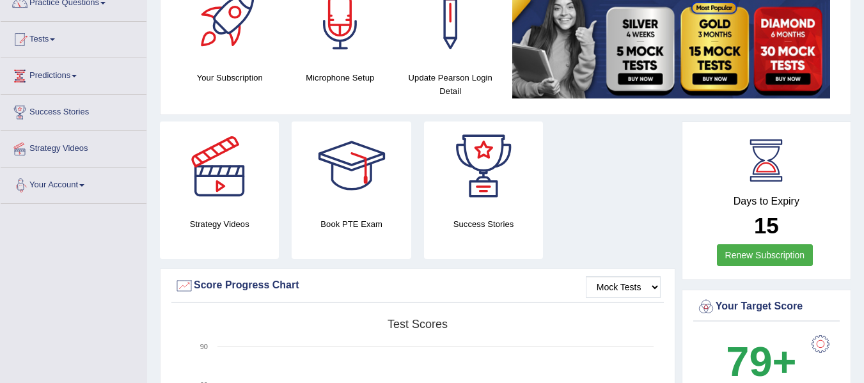
scroll to position [0, 0]
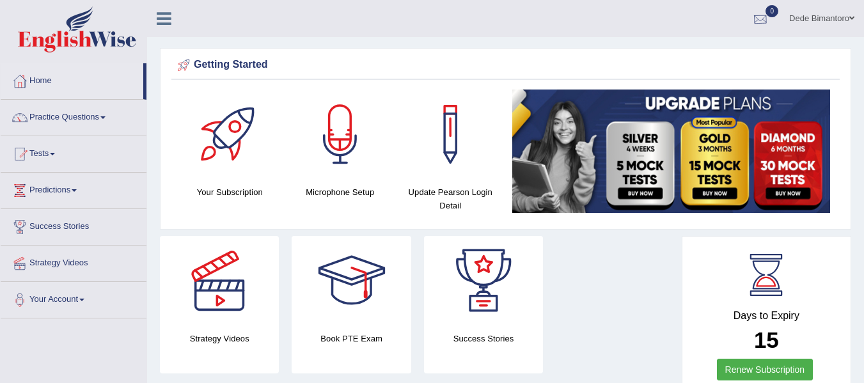
click at [759, 17] on div at bounding box center [760, 19] width 19 height 19
click at [759, 18] on div at bounding box center [760, 19] width 19 height 19
click at [809, 12] on link "Dede Bimantoro" at bounding box center [822, 16] width 84 height 33
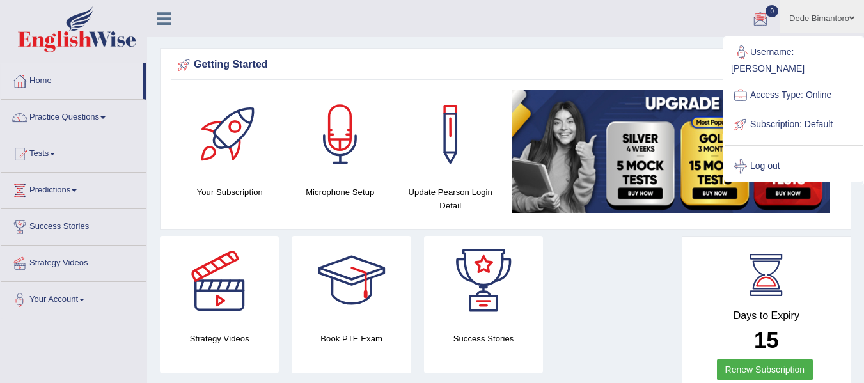
click at [631, 26] on ul "Dede Bimantoro Toggle navigation Username: dhedebima Access Type: Online Subscr…" at bounding box center [613, 18] width 502 height 36
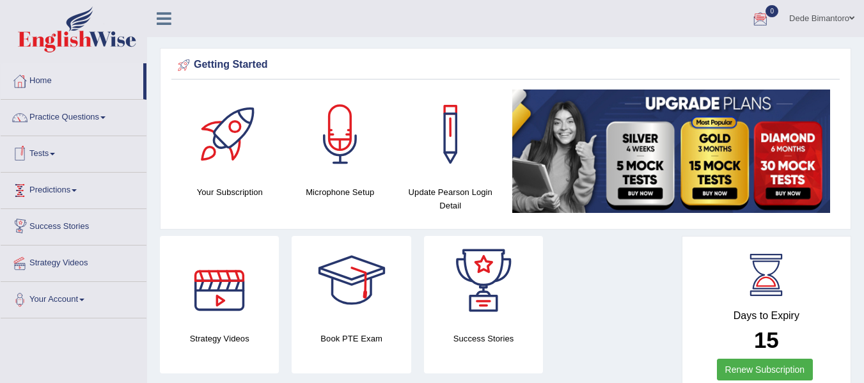
click at [77, 228] on link "Success Stories" at bounding box center [74, 225] width 146 height 32
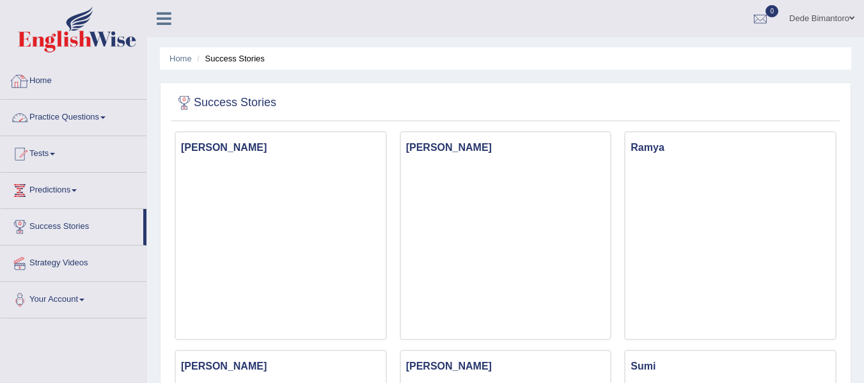
click at [56, 92] on link "Home" at bounding box center [74, 79] width 146 height 32
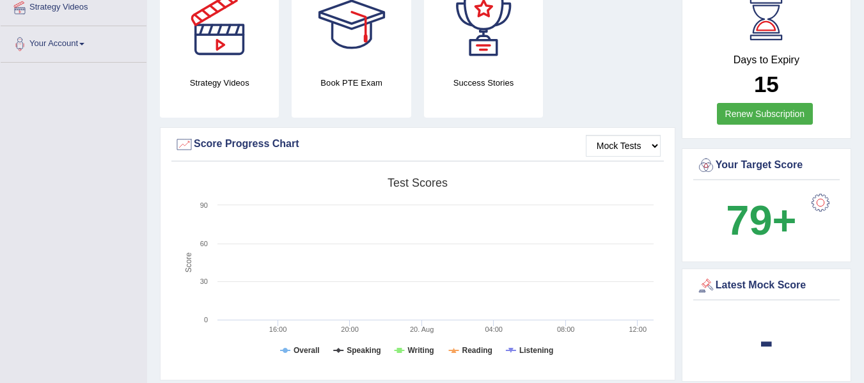
scroll to position [320, 0]
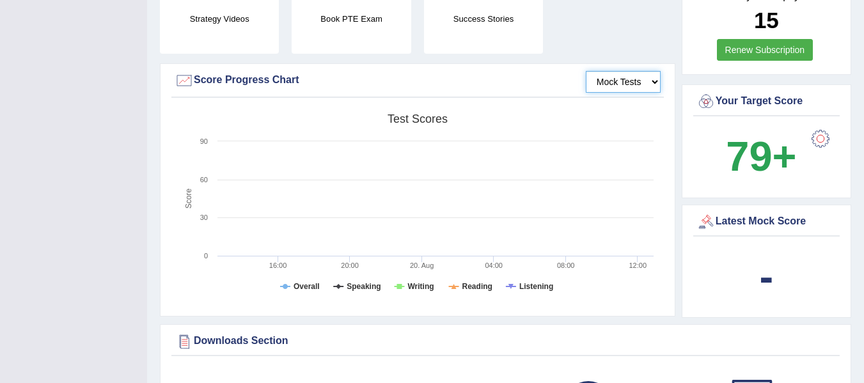
click at [631, 74] on select "Mock Tests" at bounding box center [623, 82] width 75 height 22
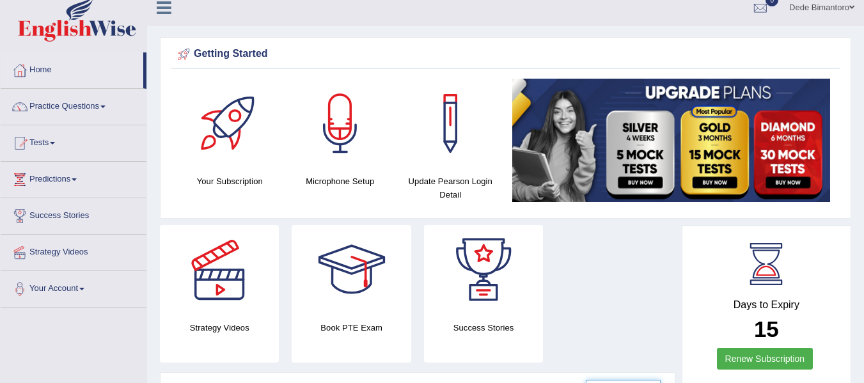
scroll to position [0, 0]
